Goal: Information Seeking & Learning: Find specific page/section

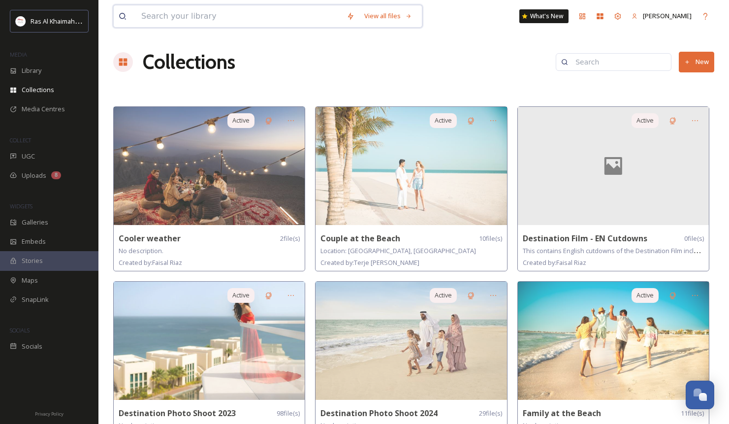
click at [195, 17] on input at bounding box center [238, 16] width 205 height 22
type input "WEDDING"
click at [397, 18] on div "Search" at bounding box center [388, 15] width 31 height 19
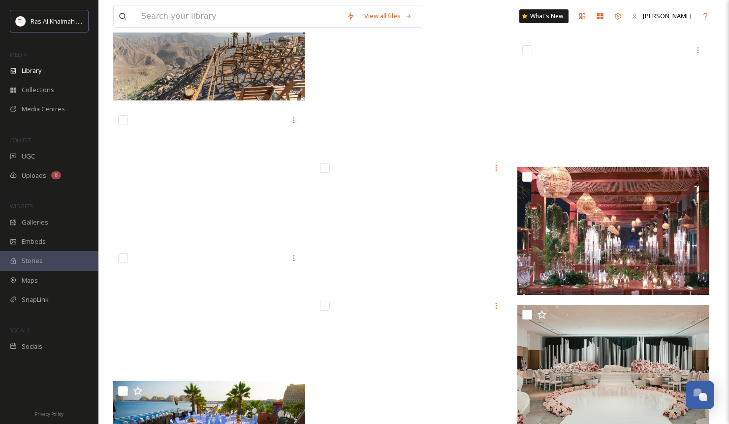
scroll to position [8446, 0]
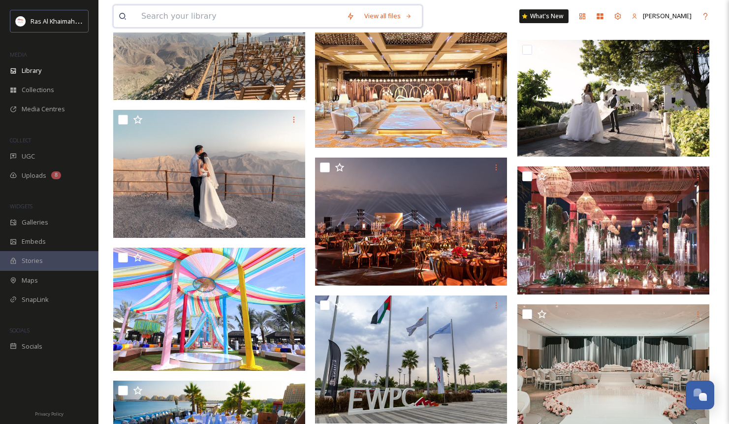
click at [226, 16] on input at bounding box center [238, 16] width 205 height 22
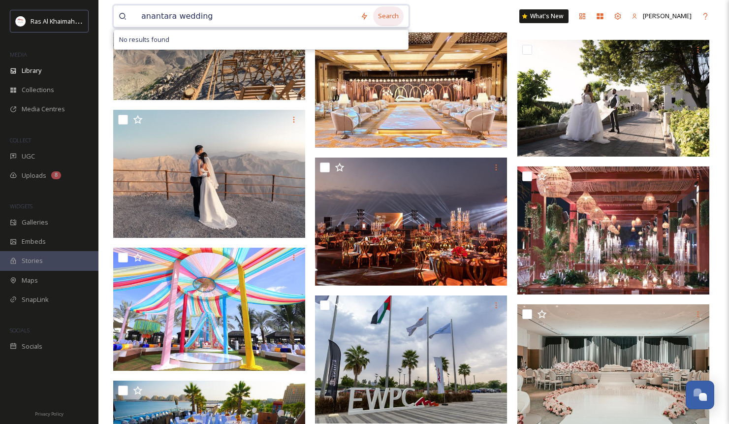
type input "anantara wedding"
click at [394, 16] on div "Search" at bounding box center [388, 15] width 31 height 19
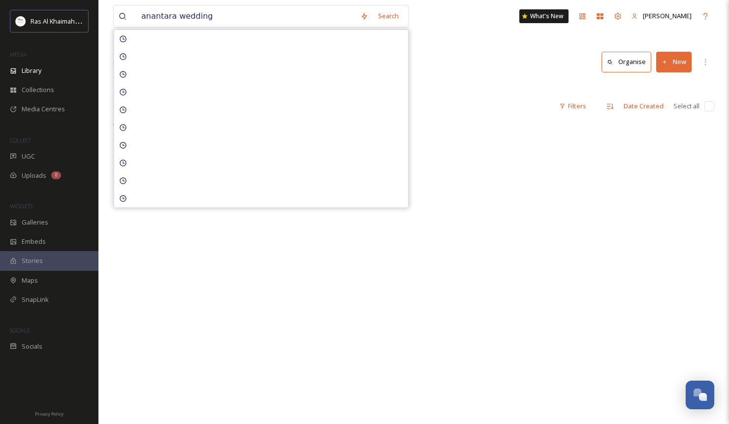
click at [491, 64] on div "Library Search Organise New" at bounding box center [413, 62] width 601 height 30
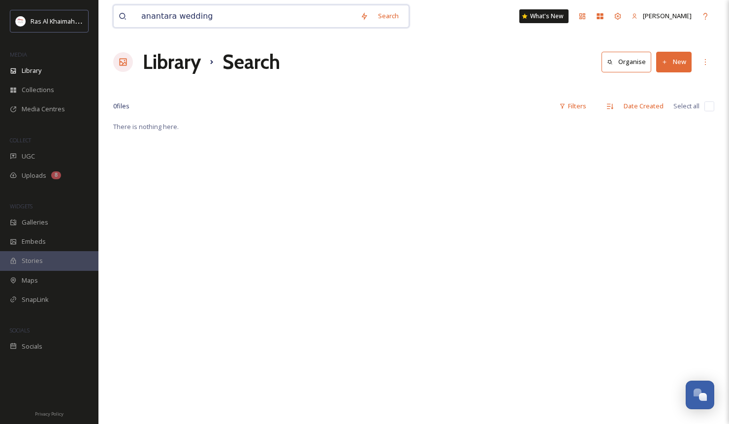
click at [239, 19] on input "anantara wedding" at bounding box center [245, 16] width 219 height 22
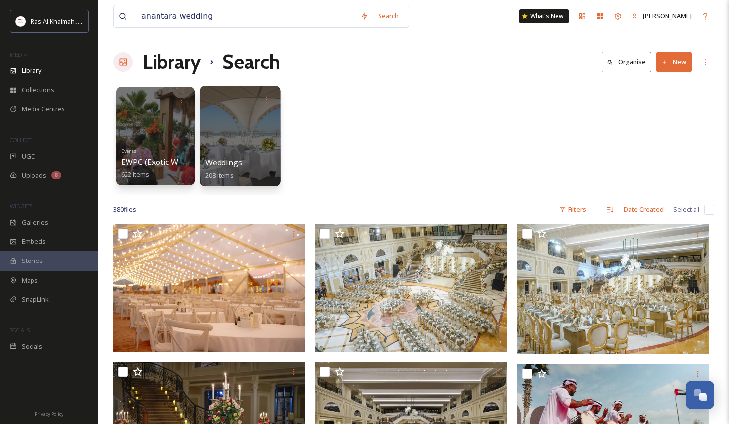
click at [244, 157] on div "Weddings 208 items" at bounding box center [240, 169] width 70 height 25
click at [238, 147] on div at bounding box center [240, 136] width 80 height 100
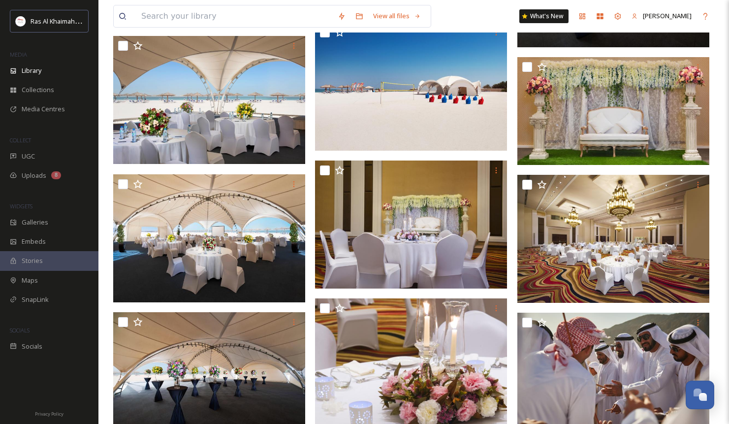
scroll to position [2854, 0]
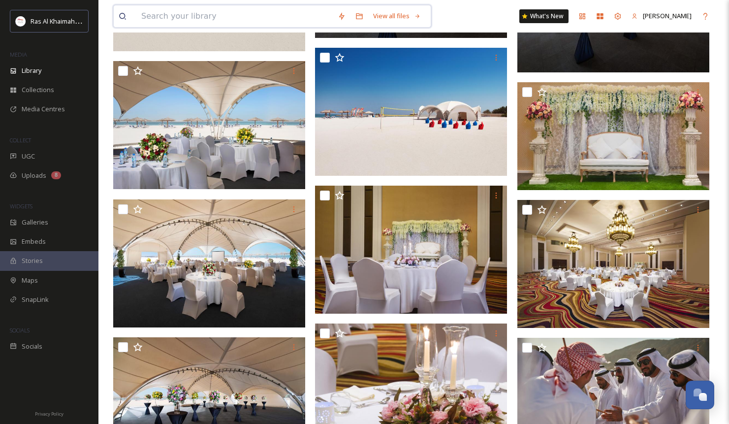
click at [179, 13] on input at bounding box center [234, 16] width 197 height 22
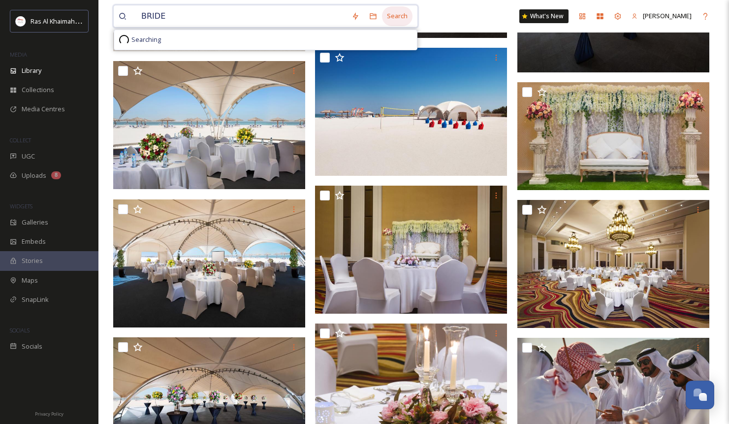
type input "BRIDE"
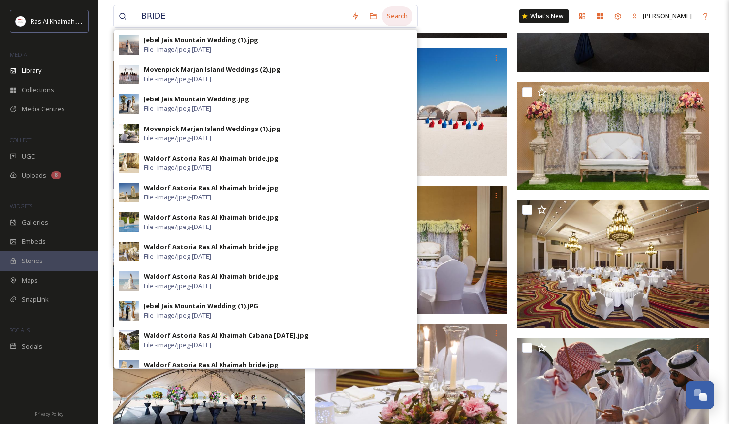
click at [404, 18] on div "Search" at bounding box center [397, 15] width 31 height 19
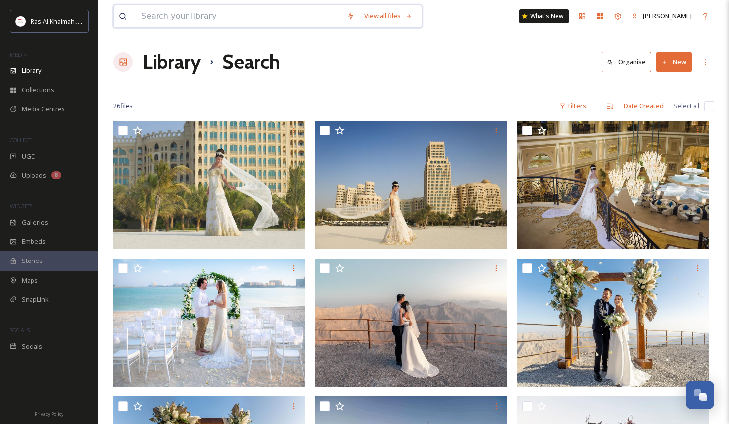
click at [186, 23] on input at bounding box center [238, 16] width 205 height 22
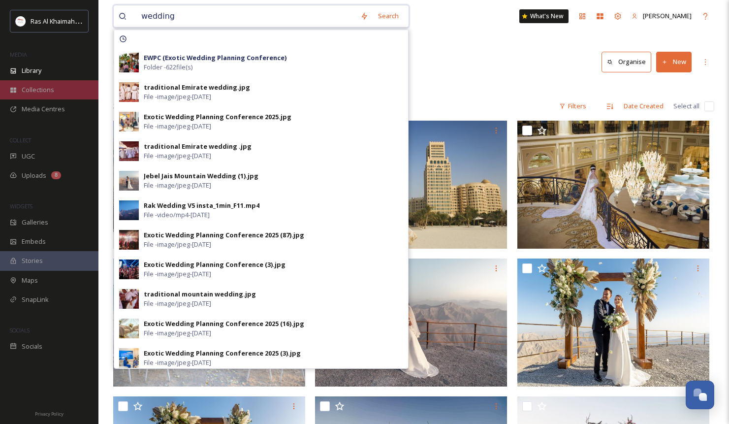
type input "wedding"
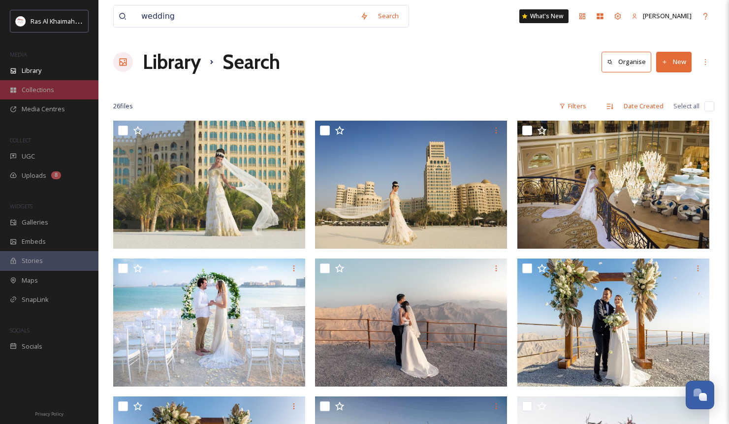
click at [41, 89] on span "Collections" at bounding box center [38, 89] width 33 height 9
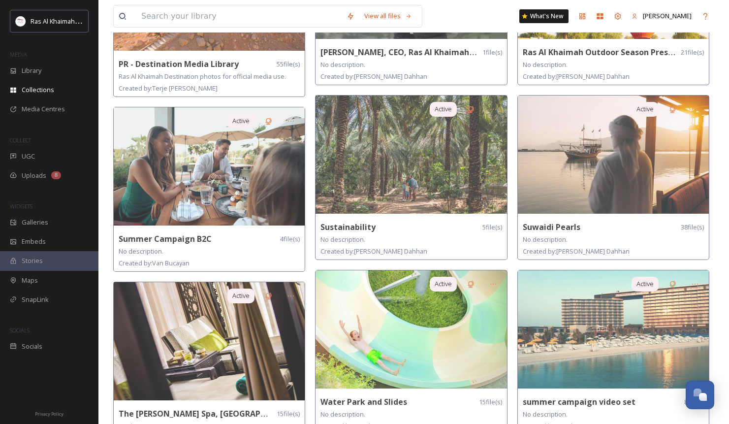
scroll to position [723, 0]
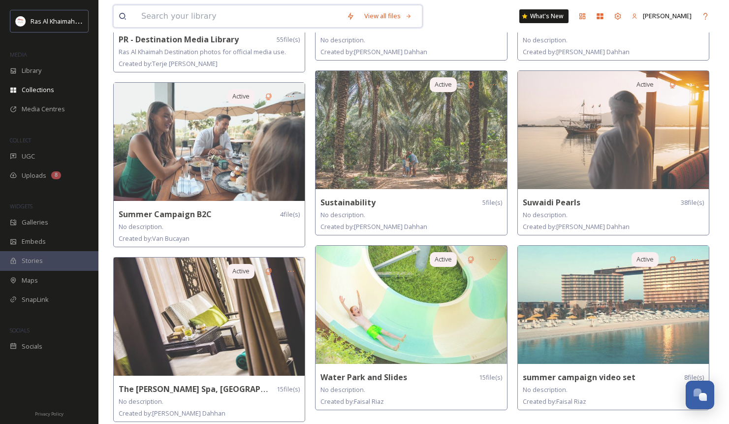
click at [219, 17] on input at bounding box center [238, 16] width 205 height 22
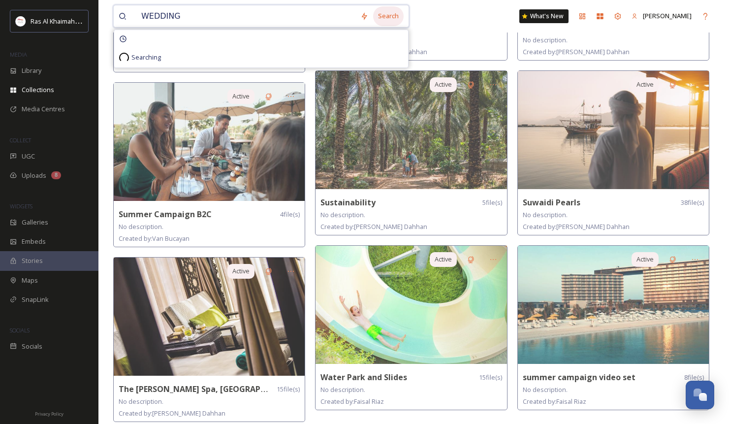
type input "WEDDING"
click at [394, 17] on div "Search" at bounding box center [388, 15] width 31 height 19
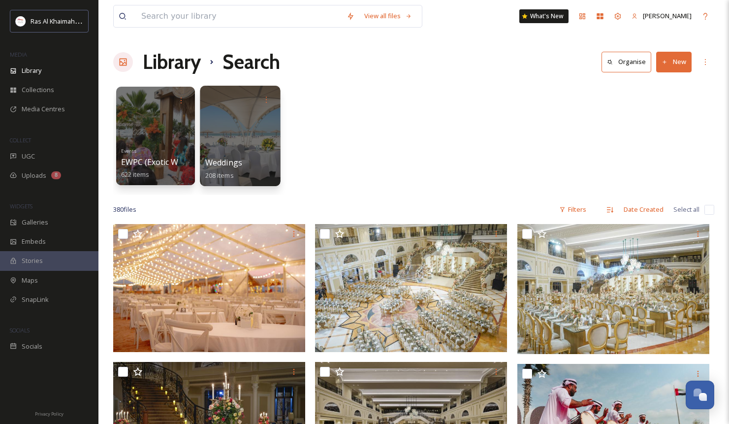
click at [228, 121] on div at bounding box center [240, 136] width 80 height 100
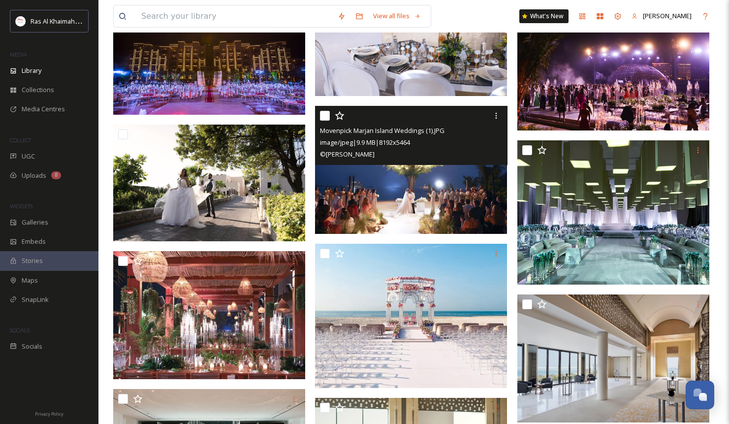
scroll to position [1539, 0]
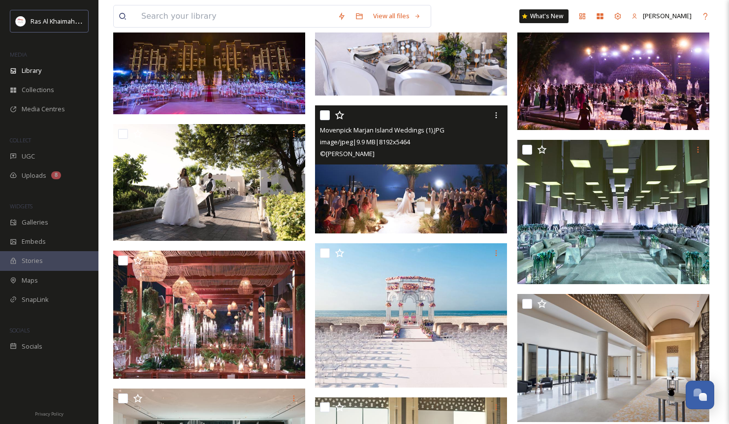
drag, startPoint x: 432, startPoint y: 201, endPoint x: 179, endPoint y: 199, distance: 253.7
